Goal: Information Seeking & Learning: Learn about a topic

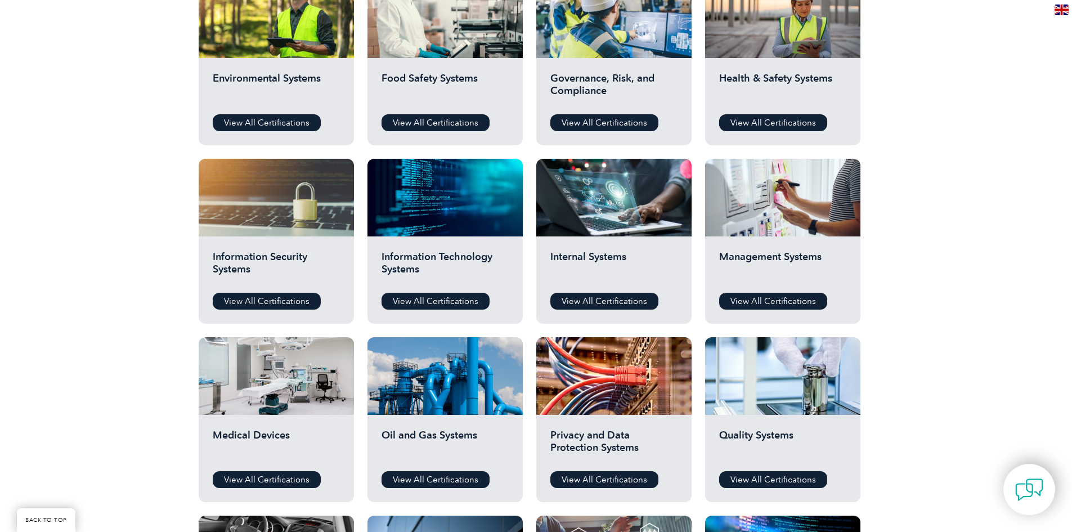
scroll to position [450, 0]
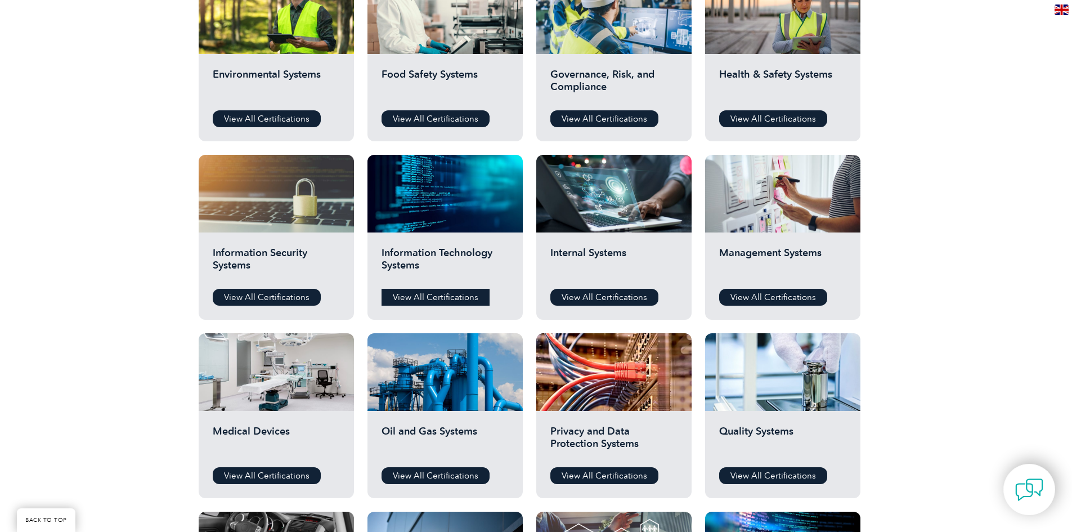
click at [442, 296] on link "View All Certifications" at bounding box center [436, 297] width 108 height 17
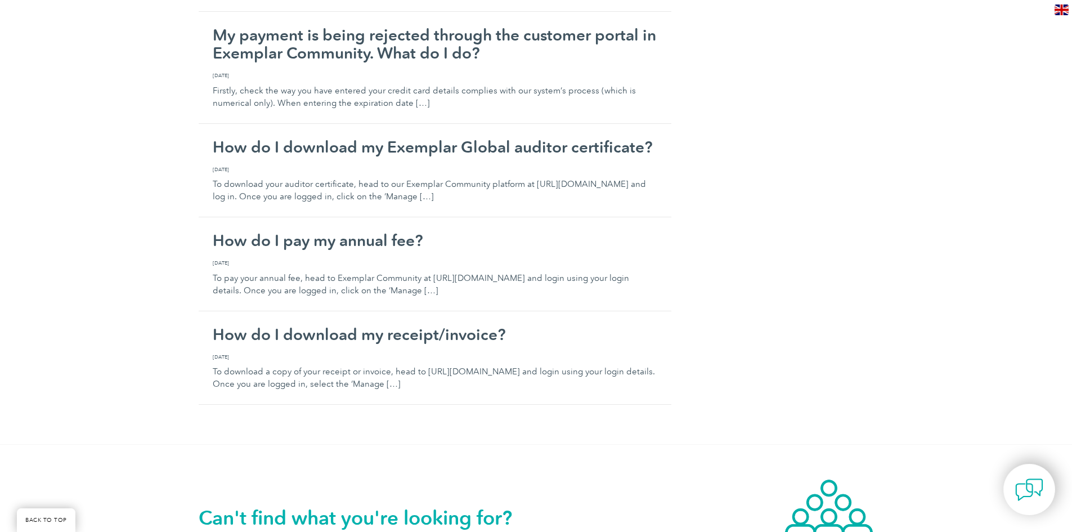
scroll to position [1013, 0]
